Goal: Find specific page/section: Find specific page/section

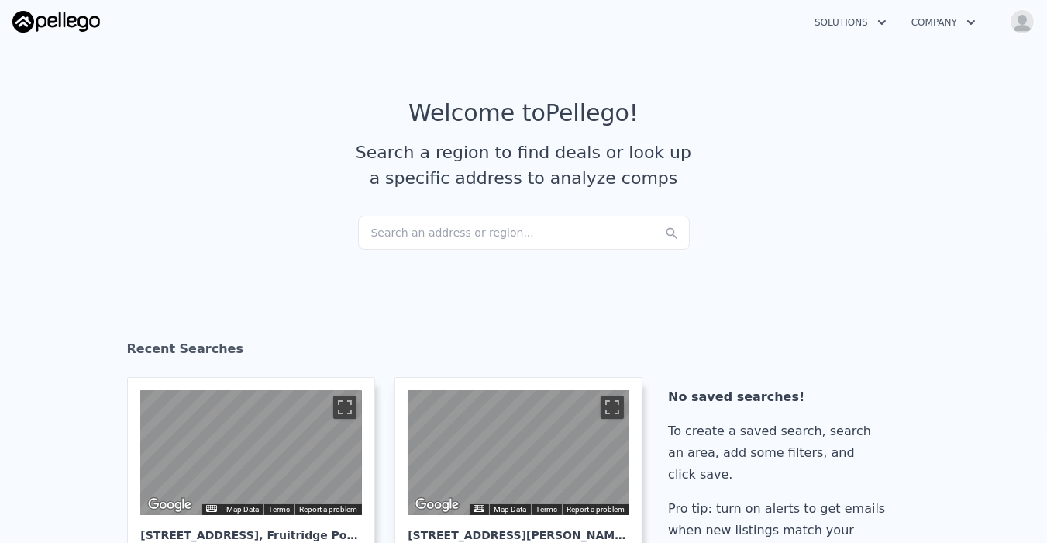
click at [1029, 17] on img "button" at bounding box center [1022, 21] width 25 height 25
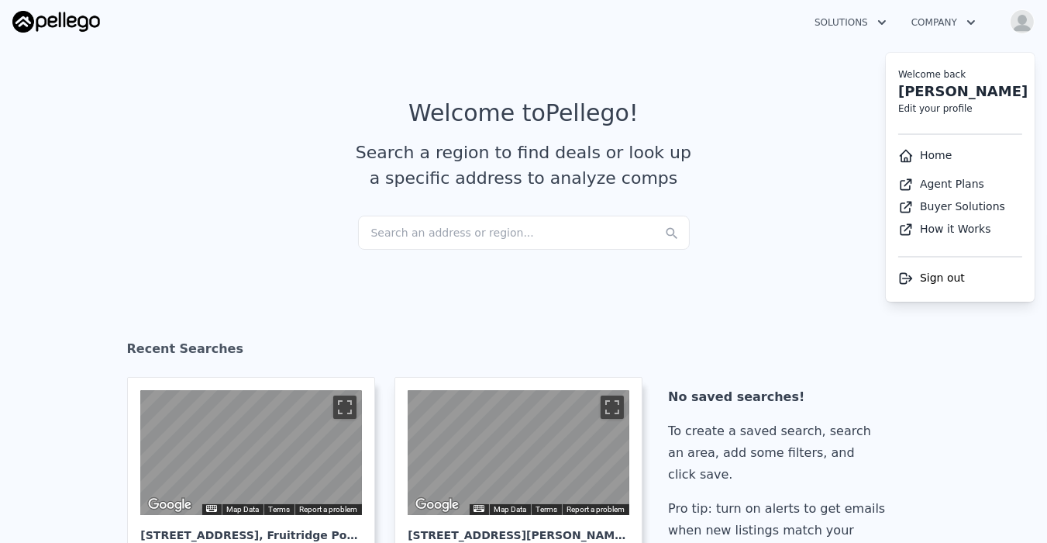
click at [365, 229] on div "Search an address or region..." at bounding box center [524, 233] width 332 height 34
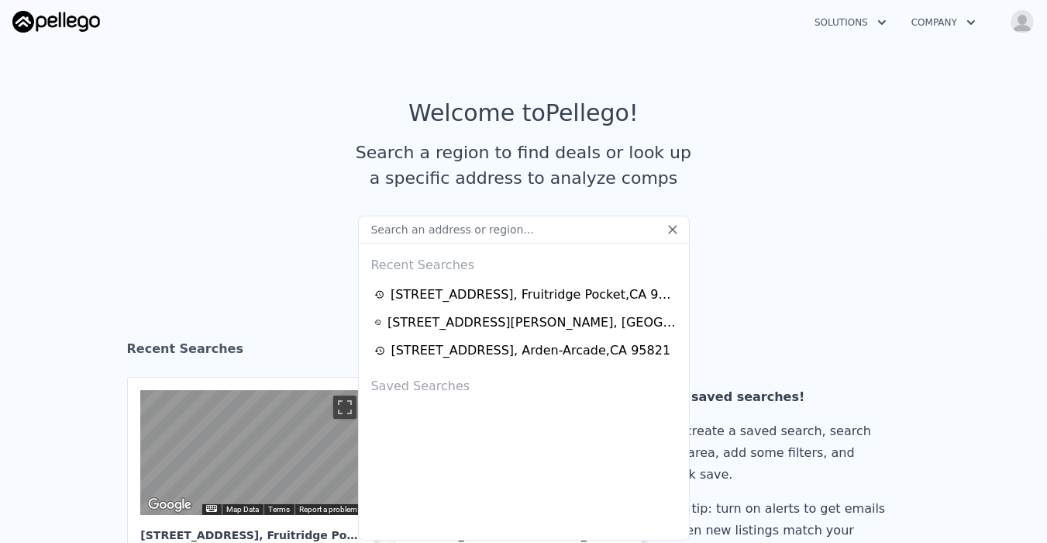
type input "255-0142-013-0000"
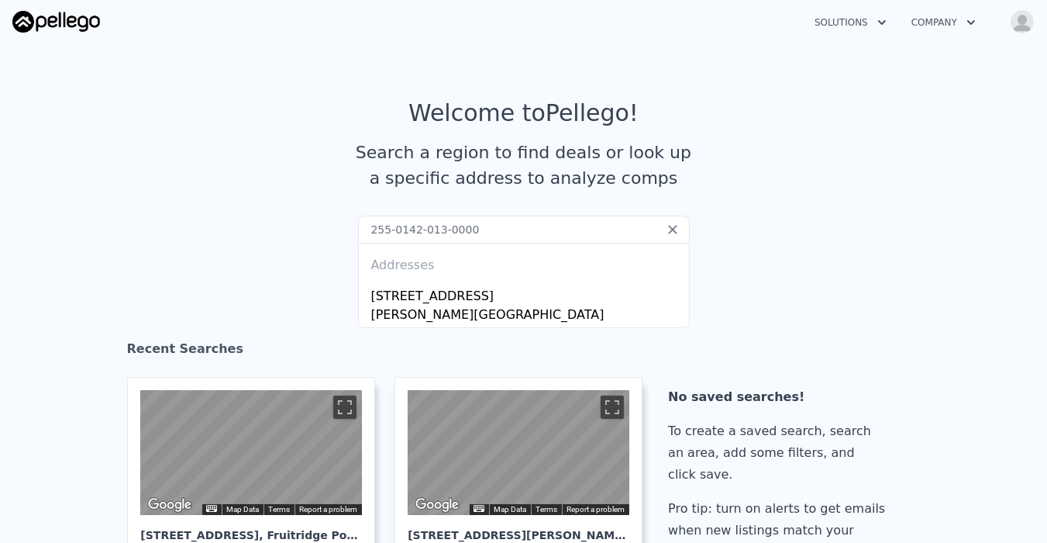
click at [248, 277] on section "Welcome to Pellego ! Search a region to find deals or look up a specific addres…" at bounding box center [523, 157] width 1047 height 240
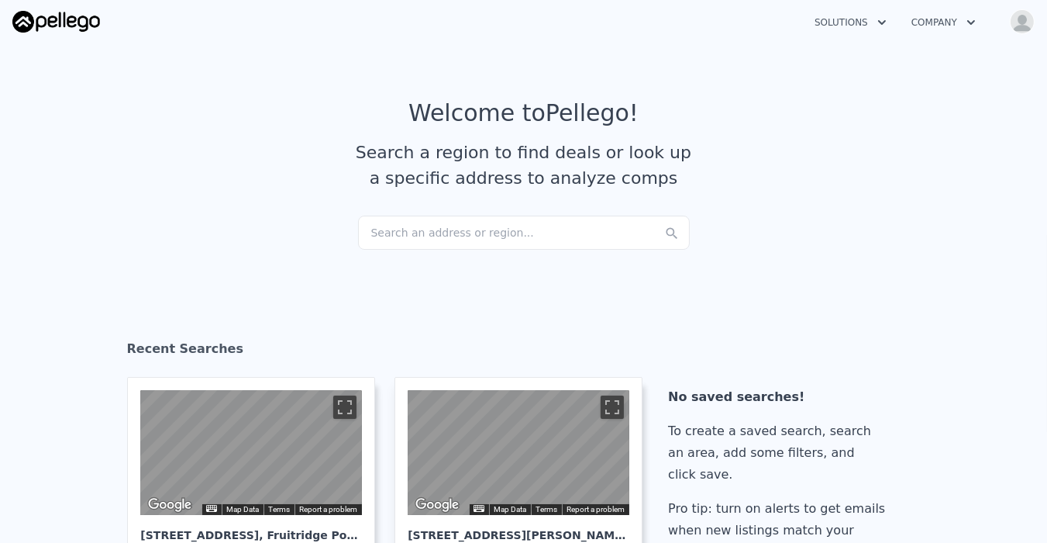
drag, startPoint x: 386, startPoint y: 231, endPoint x: 288, endPoint y: 229, distance: 97.7
click at [271, 236] on section "Welcome to Pellego ! Search a region to find deals or look up a specific addres…" at bounding box center [523, 157] width 1047 height 240
click at [372, 226] on div "Search an address or region..." at bounding box center [524, 233] width 332 height 34
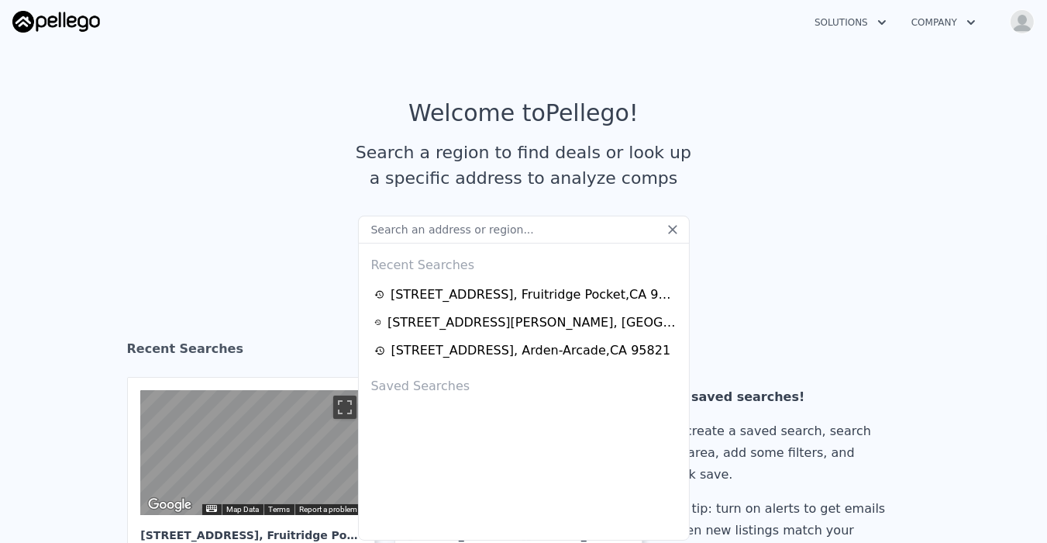
type input "255-0142-013-0000"
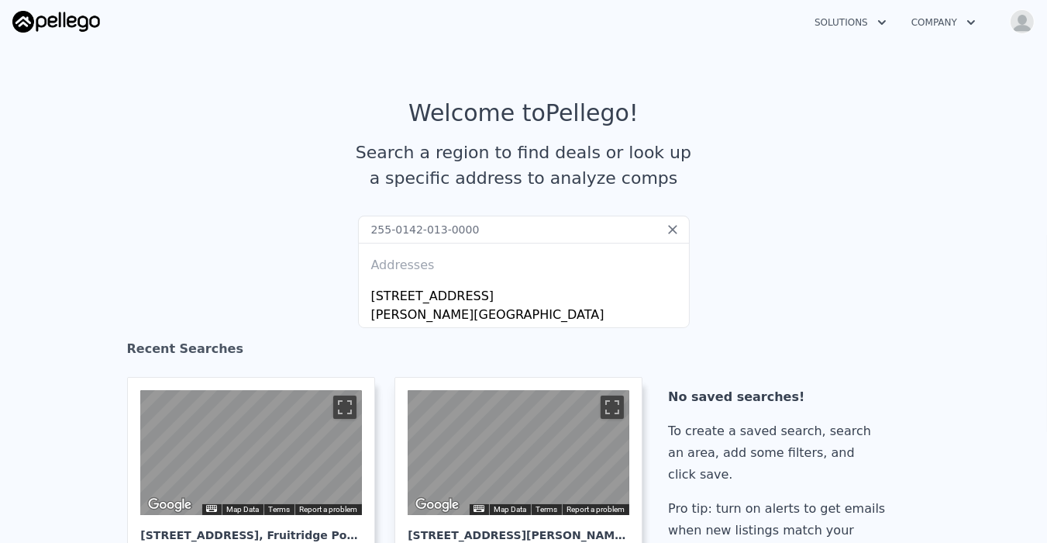
drag, startPoint x: 471, startPoint y: 228, endPoint x: 321, endPoint y: 228, distance: 150.4
click at [322, 228] on section "Welcome to Pellego ! Search a region to find deals or look up a specific addres…" at bounding box center [523, 157] width 1047 height 240
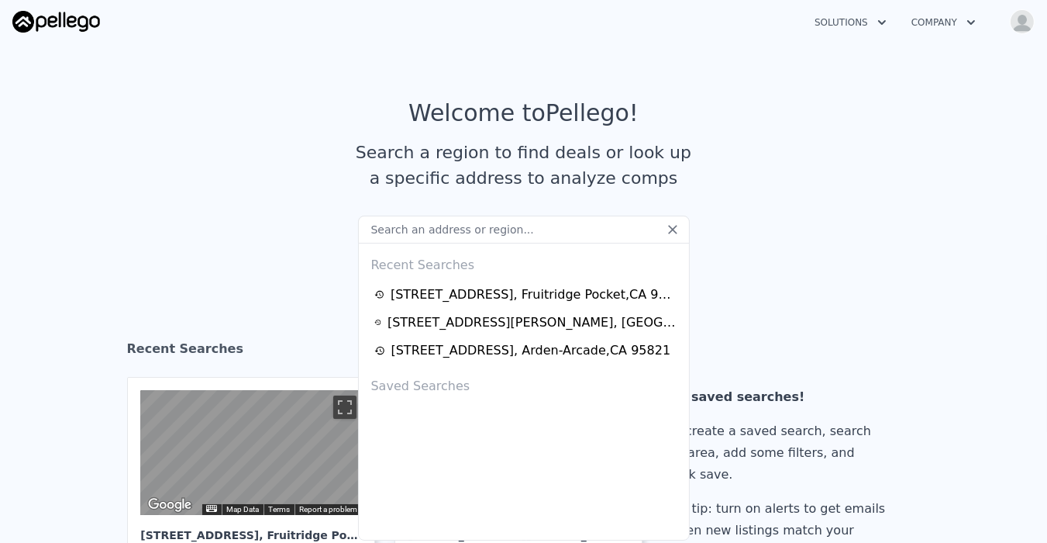
click at [419, 228] on input "text" at bounding box center [524, 230] width 332 height 28
paste input "[STREET_ADDRESS]"
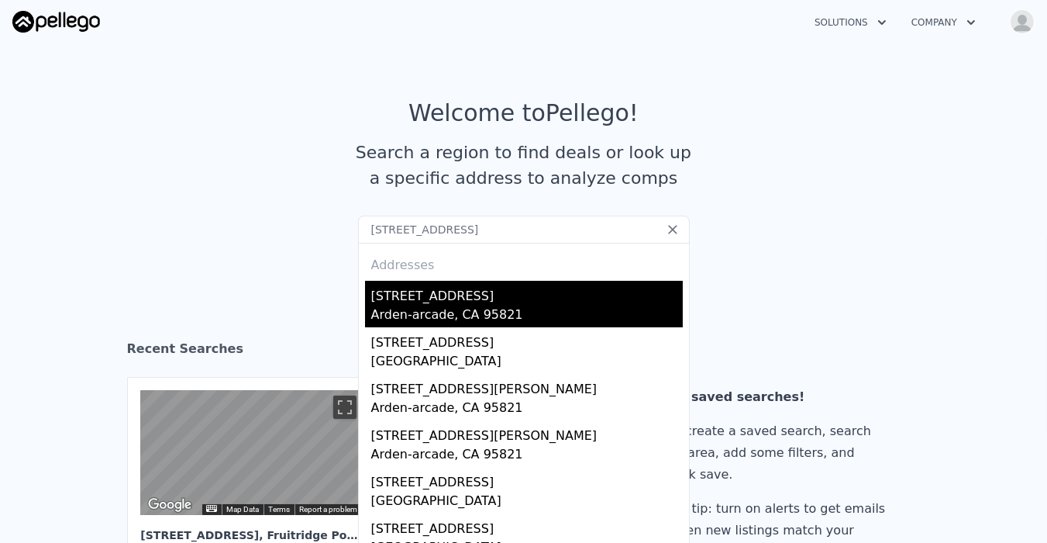
type input "[STREET_ADDRESS]"
click at [416, 309] on div "Arden-arcade, CA 95821" at bounding box center [527, 316] width 312 height 22
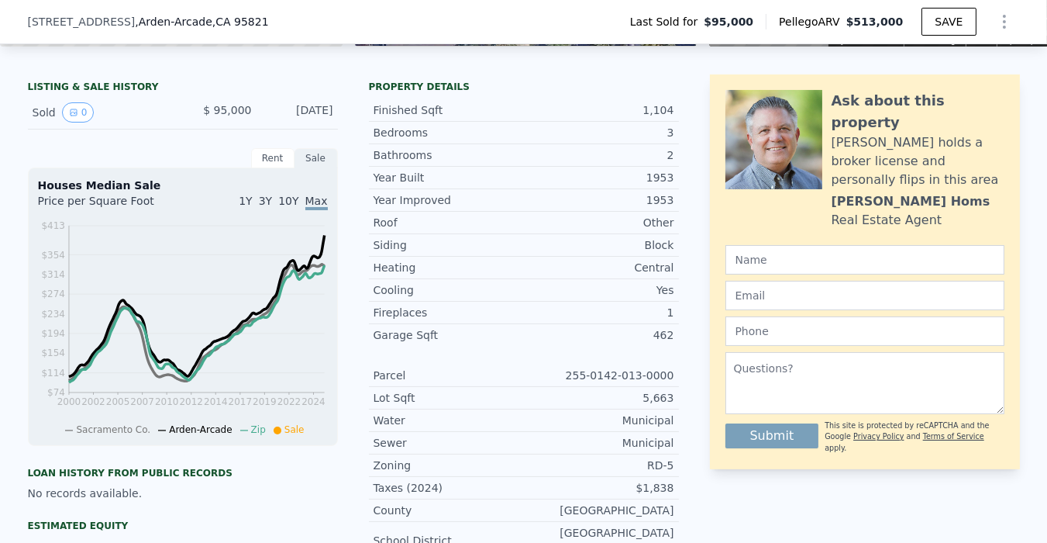
scroll to position [425, 0]
